Goal: Task Accomplishment & Management: Use online tool/utility

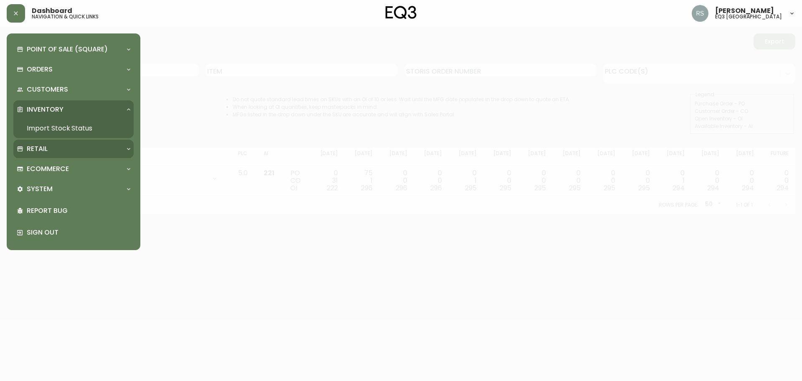
click at [64, 147] on div "Retail" at bounding box center [69, 148] width 105 height 9
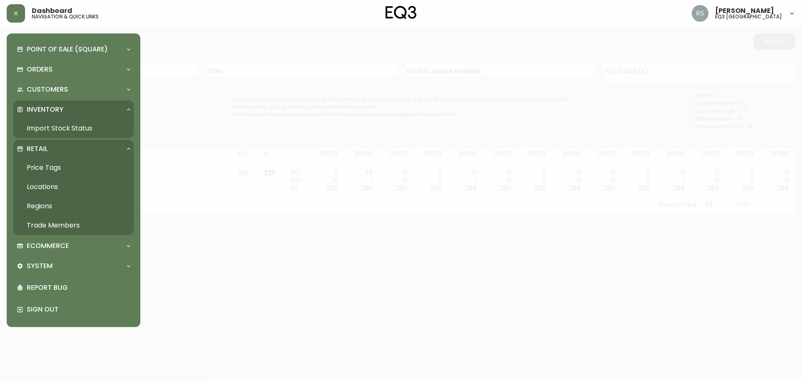
click at [54, 167] on link "Price Tags" at bounding box center [73, 167] width 120 height 19
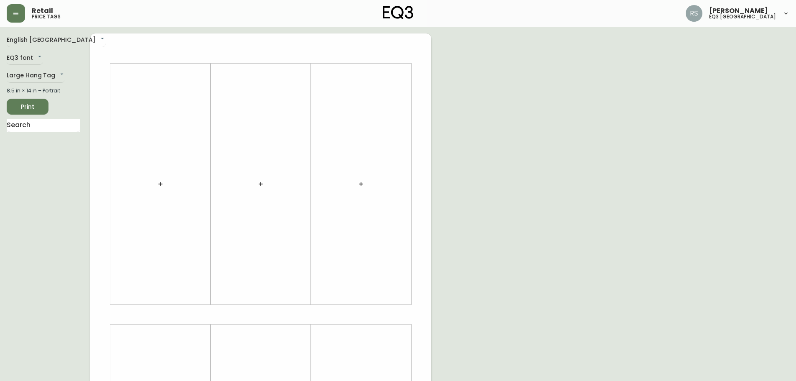
click at [160, 182] on icon "button" at bounding box center [160, 183] width 7 height 7
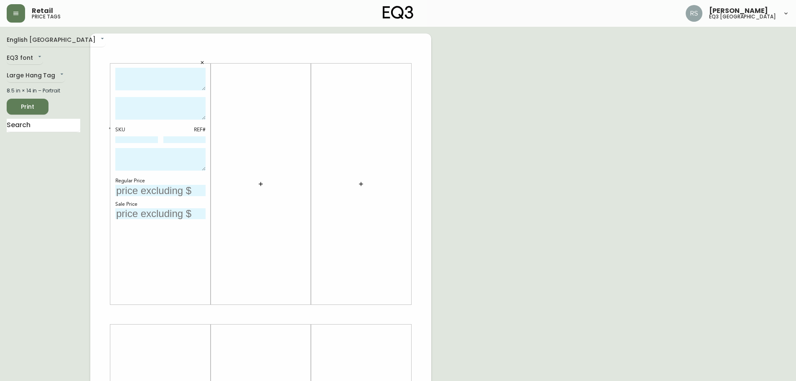
click at [149, 79] on textarea at bounding box center [160, 79] width 90 height 23
paste textarea "Ban End Table"
type textarea "Ban End Table"
click at [162, 107] on textarea at bounding box center [160, 108] width 90 height 23
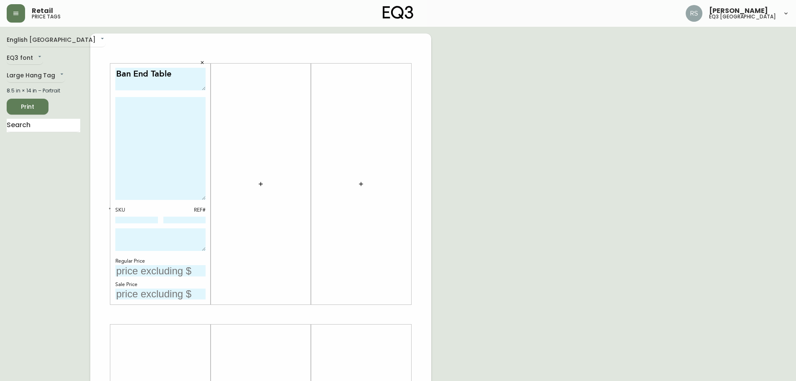
drag, startPoint x: 204, startPoint y: 117, endPoint x: 206, endPoint y: 203, distance: 86.9
click at [206, 203] on div "Ban End Table SKU REF# Regular Price Sale Price" at bounding box center [160, 183] width 100 height 241
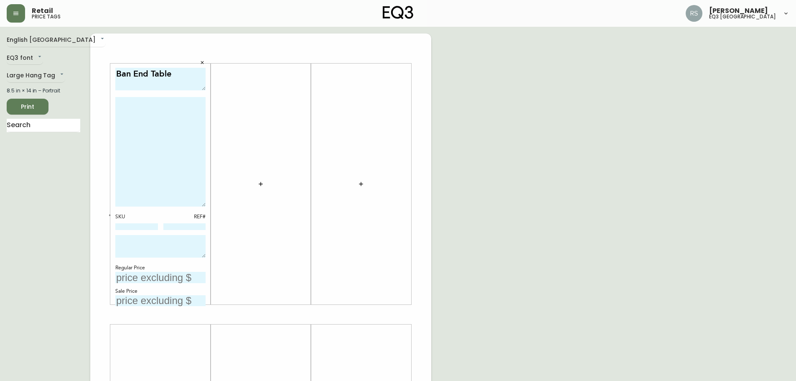
paste textarea "The name ‘Ban’ comes from a Chinese character 板 (Bǎn), for which one meaning is…"
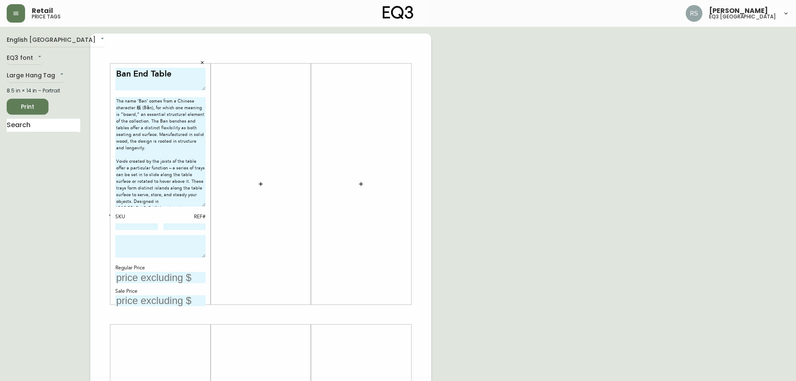
scroll to position [5, 0]
click at [133, 208] on div "The name ‘Ban’ comes from a Chinese character 板 (Bǎn), for which one meaning is…" at bounding box center [160, 153] width 90 height 112
click at [140, 201] on textarea "The name ‘Ban’ comes from a Chinese character 板 (Bǎn), for which one meaning is…" at bounding box center [160, 151] width 90 height 109
drag, startPoint x: 140, startPoint y: 201, endPoint x: 104, endPoint y: 147, distance: 64.1
click at [104, 147] on div "Ban End Table The name ‘Ban’ comes from a Chinese character 板 (Bǎn), for which …" at bounding box center [260, 313] width 341 height 561
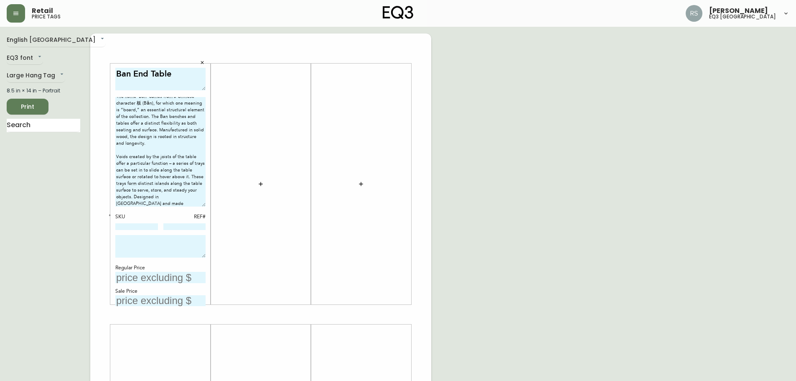
click at [140, 203] on textarea "The name ‘Ban’ comes from a Chinese character 板 (Bǎn), for which one meaning is…" at bounding box center [160, 151] width 90 height 109
click at [167, 145] on textarea "The name ‘Ban’ comes from a Chinese character 板 (Bǎn), for which one meaning is…" at bounding box center [160, 151] width 90 height 109
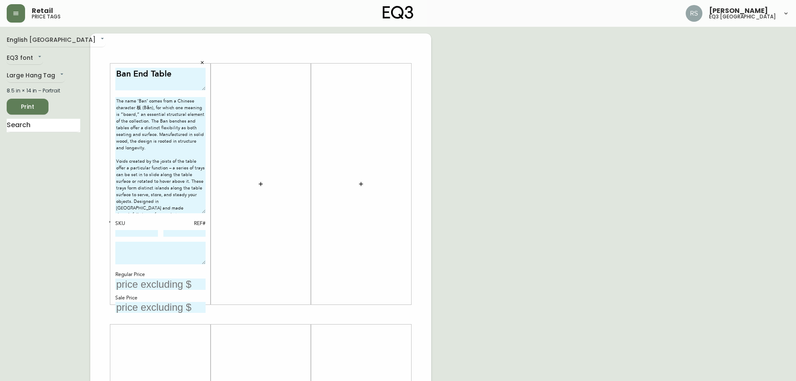
drag, startPoint x: 204, startPoint y: 206, endPoint x: 206, endPoint y: 213, distance: 6.9
click at [206, 213] on div "Ban End Table The name ‘Ban’ comes from a Chinese character 板 (Bǎn), for which …" at bounding box center [160, 183] width 100 height 241
drag, startPoint x: 168, startPoint y: 173, endPoint x: 198, endPoint y: 211, distance: 47.8
click at [198, 211] on textarea "The name ‘Ban’ comes from a Chinese character 板 (Bǎn), for which one meaning is…" at bounding box center [160, 155] width 90 height 116
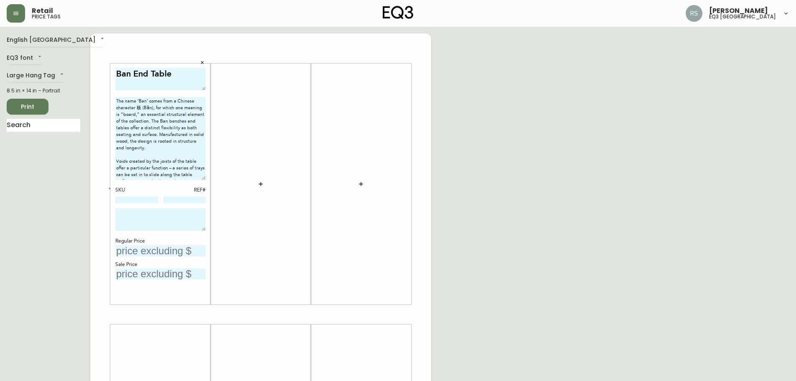
drag, startPoint x: 205, startPoint y: 212, endPoint x: 205, endPoint y: 178, distance: 33.4
click at [205, 178] on textarea "The name ‘Ban’ comes from a Chinese character 板 (Bǎn), for which one meaning is…" at bounding box center [160, 138] width 90 height 83
click at [188, 177] on textarea "The name ‘Ban’ comes from a Chinese character 板 (Bǎn), for which one meaning is…" at bounding box center [160, 138] width 90 height 83
click at [160, 142] on textarea "The name ‘Ban’ comes from a Chinese character 板 (Bǎn), for which one meaning is…" at bounding box center [160, 138] width 90 height 83
click at [161, 148] on textarea "The name ‘Ban’ comes from a Chinese character 板 (Bǎn), for which one meaning is…" at bounding box center [160, 138] width 90 height 83
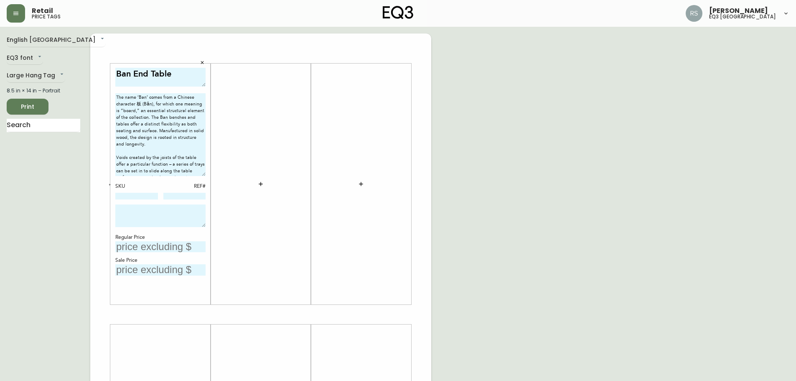
drag, startPoint x: 204, startPoint y: 87, endPoint x: 203, endPoint y: 83, distance: 4.2
click at [203, 83] on textarea "Ban End Table" at bounding box center [160, 77] width 90 height 19
type textarea "The name ‘Ban’ comes from a Chinese character 板 (Bǎn), for which one meaning is…"
click at [179, 74] on textarea "Ban End Table" at bounding box center [160, 77] width 90 height 19
click at [631, 176] on div "English Canada en_CA EQ3 font EQ3 Large Hang Tag large 8.5 in × 14 in – Portrai…" at bounding box center [398, 313] width 782 height 561
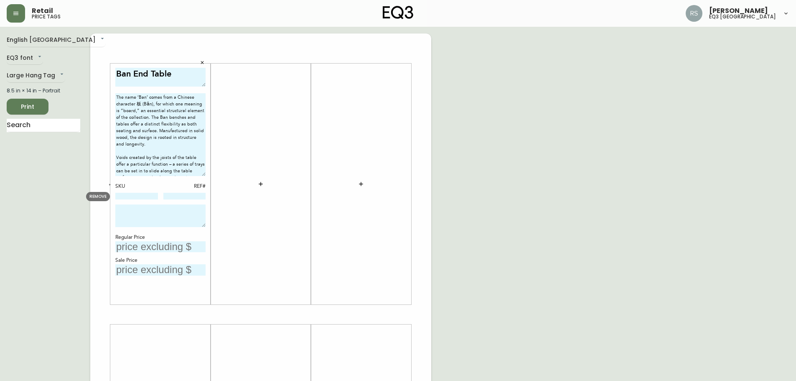
click at [143, 196] on input at bounding box center [136, 196] width 43 height 7
paste input "[PHONE_NUMBER]"
type input "[PHONE_NUMBER]"
click at [185, 247] on input "text" at bounding box center [160, 246] width 90 height 11
type input "$499"
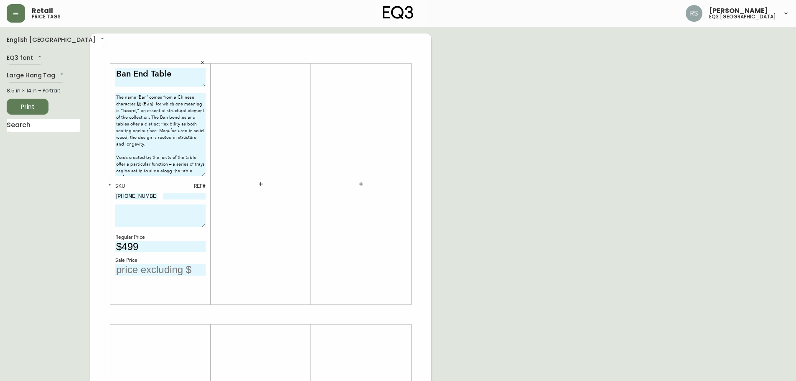
click at [165, 274] on input "text" at bounding box center [160, 269] width 90 height 11
type input "$374"
click at [476, 225] on div "English Canada en_CA EQ3 font EQ3 Large Hang Tag large 8.5 in × 14 in – Portrai…" at bounding box center [398, 313] width 782 height 561
click at [183, 197] on input at bounding box center [184, 196] width 43 height 7
type input "117"
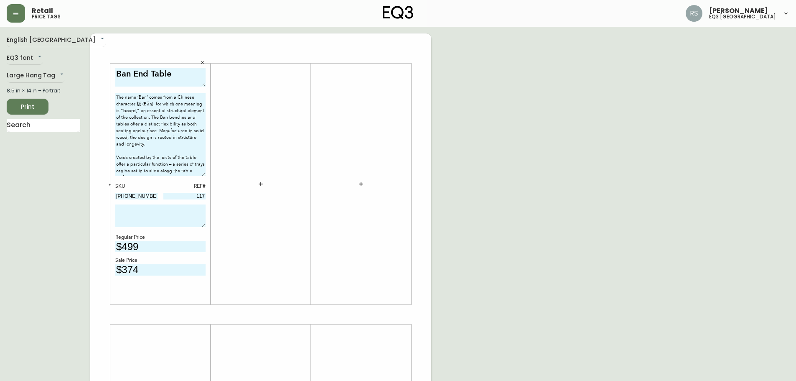
click at [602, 200] on div "English Canada en_CA EQ3 font EQ3 Large Hang Tag large 8.5 in × 14 in – Portrai…" at bounding box center [398, 313] width 782 height 561
click at [524, 138] on div "English Canada en_CA EQ3 font EQ3 Large Hang Tag large 8.5 in × 14 in – Portrai…" at bounding box center [398, 313] width 782 height 561
click at [152, 217] on textarea at bounding box center [160, 215] width 90 height 23
type textarea "P"
click at [520, 226] on div "English Canada en_CA EQ3 font EQ3 Large Hang Tag large 8.5 in × 14 in – Portrai…" at bounding box center [398, 313] width 782 height 561
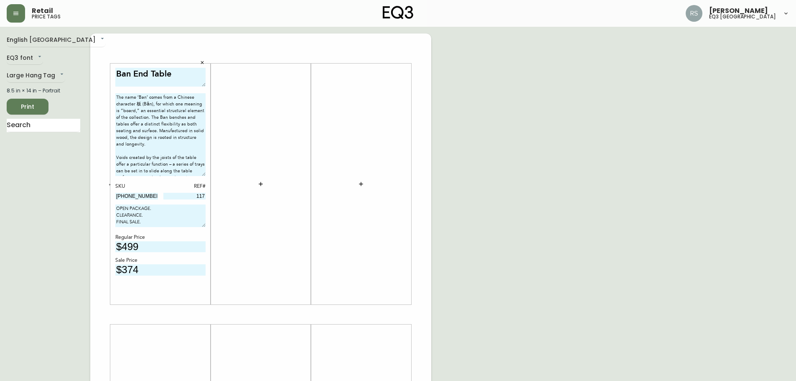
click at [151, 212] on textarea "OPEN PACKAGE. CLEARANCE. FINAL SALE." at bounding box center [160, 215] width 90 height 23
drag, startPoint x: 154, startPoint y: 214, endPoint x: 110, endPoint y: 213, distance: 43.9
click at [110, 213] on div "Ban End Table The name ‘Ban’ comes from a Chinese character 板 (Bǎn), for which …" at bounding box center [160, 183] width 100 height 241
type textarea "OPEN PACKAGE. FINAL SALE."
click at [499, 195] on div "English Canada en_CA EQ3 font EQ3 Large Hang Tag large 8.5 in × 14 in – Portrai…" at bounding box center [398, 313] width 782 height 561
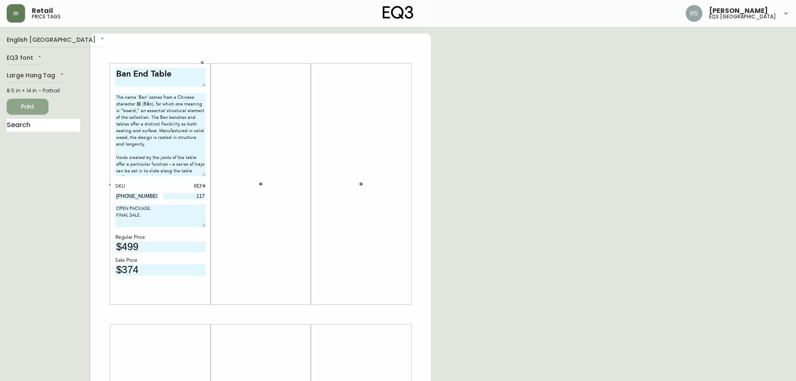
click at [26, 103] on span "Print" at bounding box center [27, 107] width 28 height 10
click at [13, 13] on icon "button" at bounding box center [16, 13] width 7 height 7
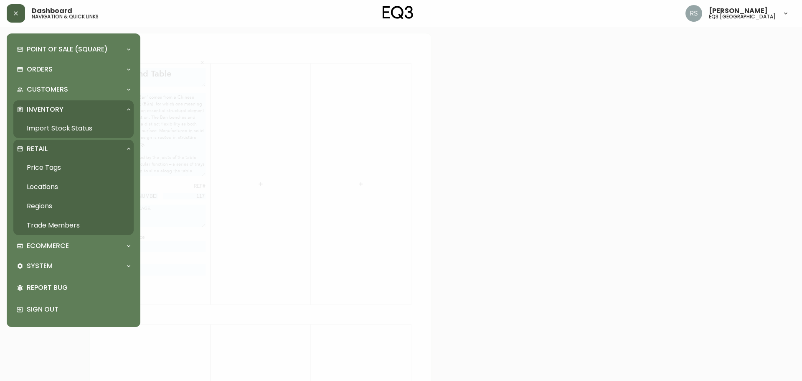
click at [54, 129] on link "Import Stock Status" at bounding box center [73, 128] width 120 height 19
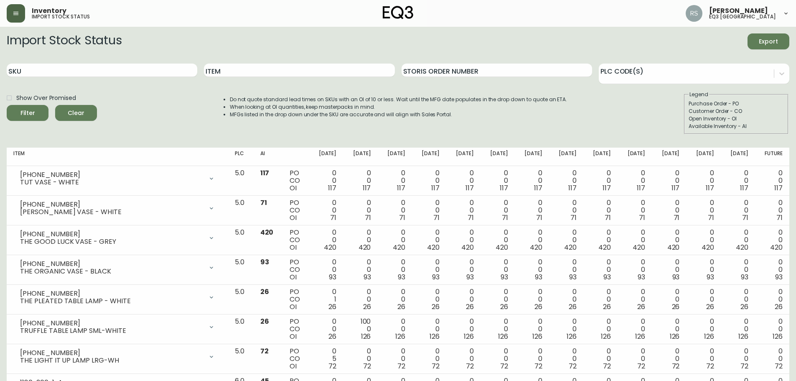
click at [11, 13] on button "button" at bounding box center [16, 13] width 18 height 18
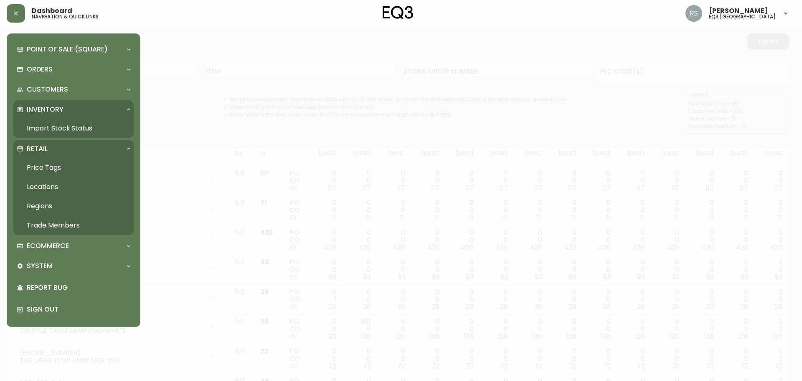
click at [97, 155] on div "Retail" at bounding box center [73, 149] width 120 height 18
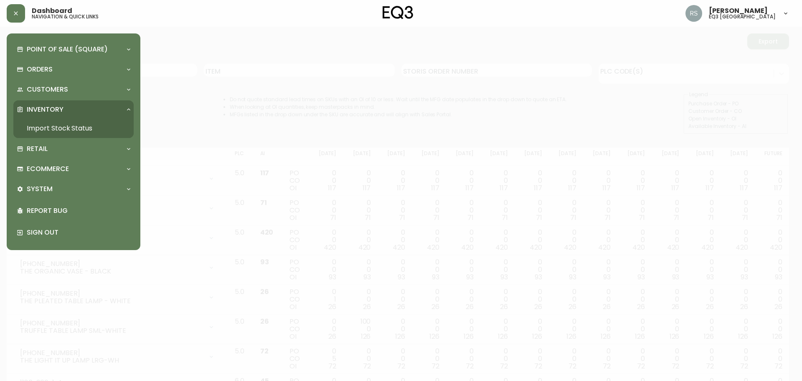
click at [56, 122] on link "Import Stock Status" at bounding box center [73, 128] width 120 height 19
